Goal: Task Accomplishment & Management: Complete application form

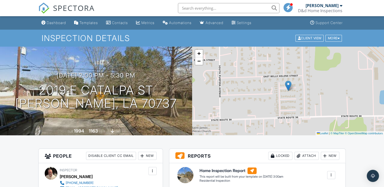
click at [74, 11] on span "SPECTORA" at bounding box center [74, 8] width 42 height 11
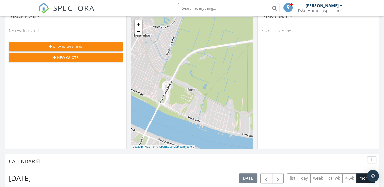
scroll to position [105, 0]
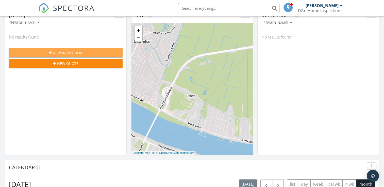
click at [87, 54] on div "New Inspection" at bounding box center [66, 52] width 106 height 5
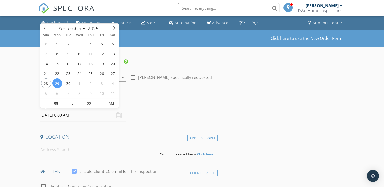
click at [55, 115] on input "09/29/2025 8:00 AM" at bounding box center [83, 115] width 86 height 12
select select "9"
type input "10/03/2025 8:00 AM"
type input "09"
type input "10/03/2025 9:00 AM"
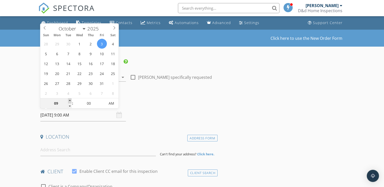
click at [69, 100] on span at bounding box center [70, 100] width 4 height 5
type input "10"
type input "10/03/2025 10:00 AM"
click at [69, 100] on span at bounding box center [70, 100] width 4 height 5
type input "11"
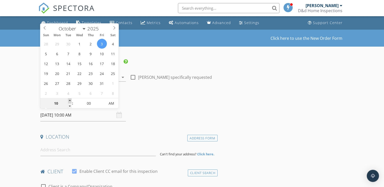
type input "10/03/2025 11:00 AM"
click at [69, 100] on span at bounding box center [70, 100] width 4 height 5
click at [78, 151] on input at bounding box center [97, 150] width 115 height 12
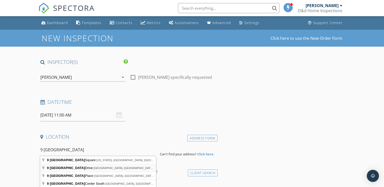
type input "9 Chatham Drive, New Orleans, LA, USA"
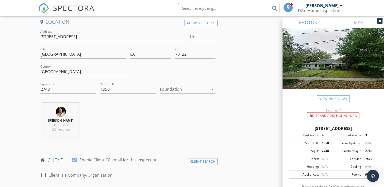
scroll to position [117, 0]
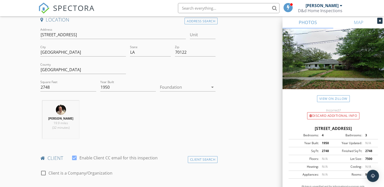
click at [212, 88] on icon "arrow_drop_down" at bounding box center [212, 87] width 6 height 6
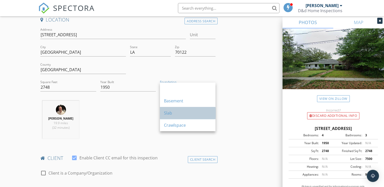
click at [200, 115] on div "Slab" at bounding box center [187, 113] width 47 height 6
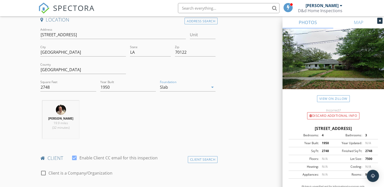
click at [205, 125] on div "Danny Fourtunia 19.9 miles (32 minutes)" at bounding box center [127, 122] width 179 height 42
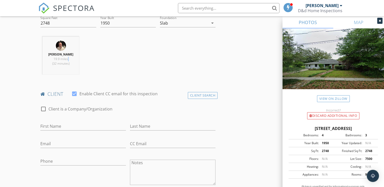
scroll to position [188, 0]
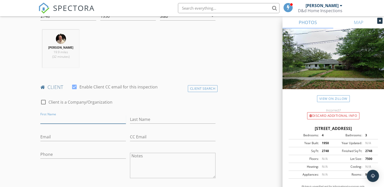
click at [91, 120] on input "First Name" at bounding box center [83, 119] width 86 height 8
